Goal: Obtain resource: Obtain resource

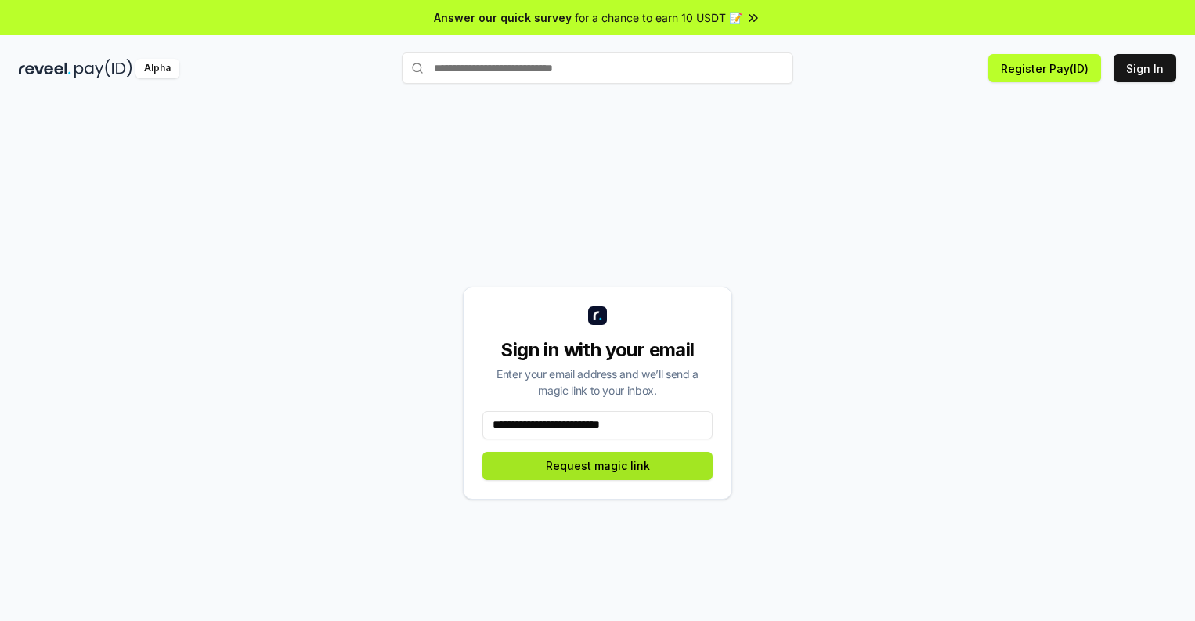
type input "**********"
click at [597, 465] on button "Request magic link" at bounding box center [597, 466] width 230 height 28
